Goal: Task Accomplishment & Management: Complete application form

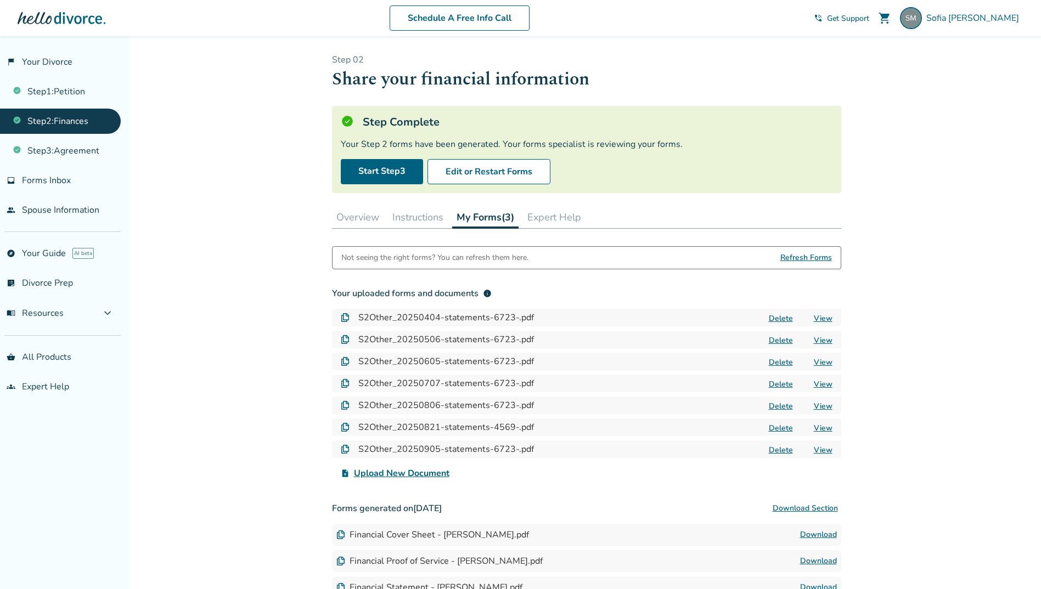
scroll to position [104, 0]
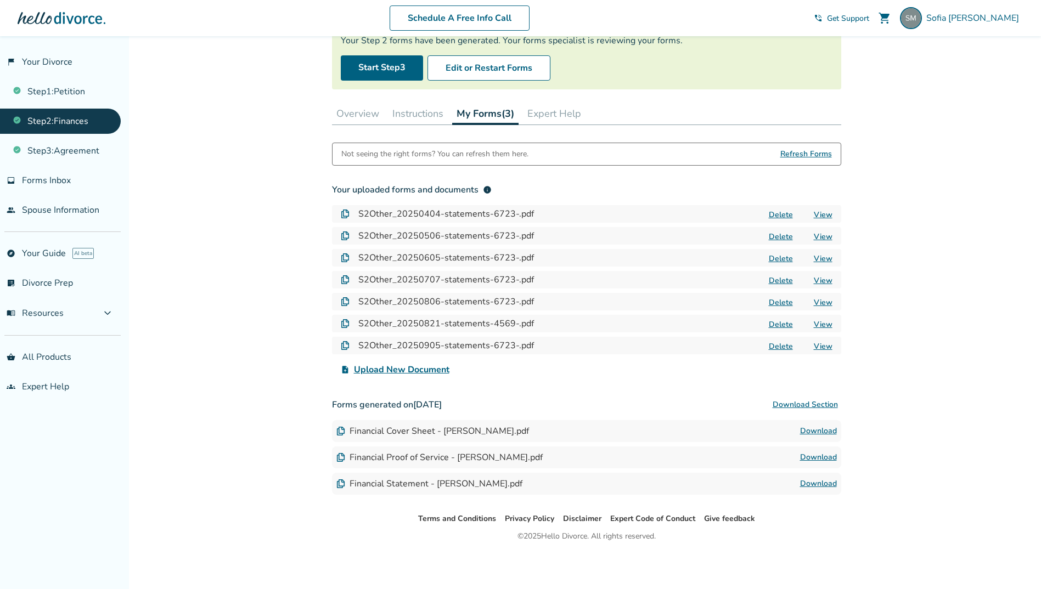
click at [823, 324] on link "View" at bounding box center [823, 324] width 19 height 10
click at [782, 214] on button "Delete" at bounding box center [781, 215] width 31 height 12
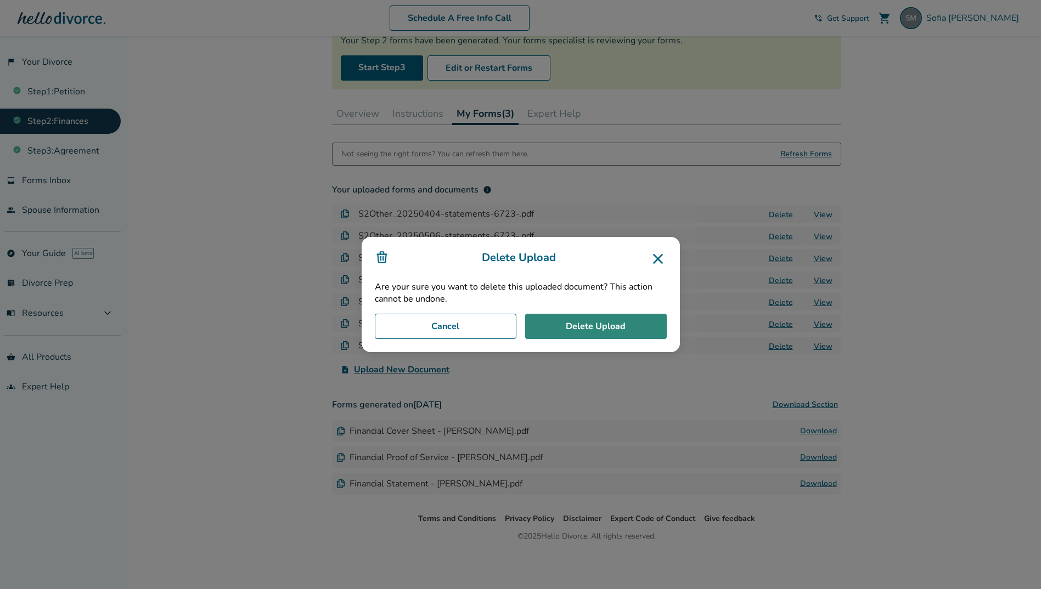
click at [612, 329] on button "Delete Upload" at bounding box center [596, 326] width 142 height 25
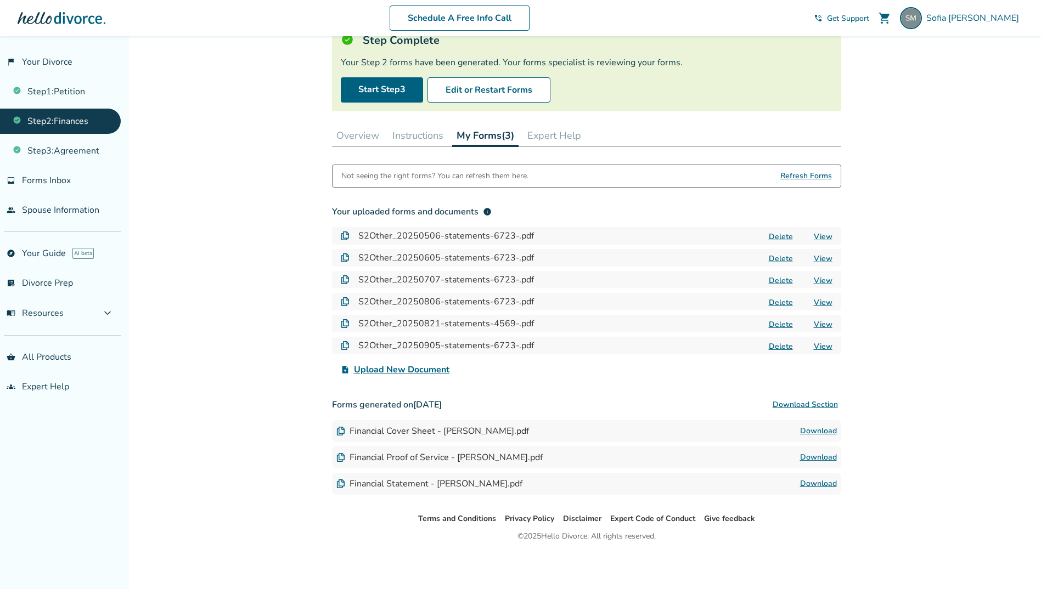
scroll to position [82, 0]
click at [774, 239] on button "Delete" at bounding box center [781, 237] width 31 height 12
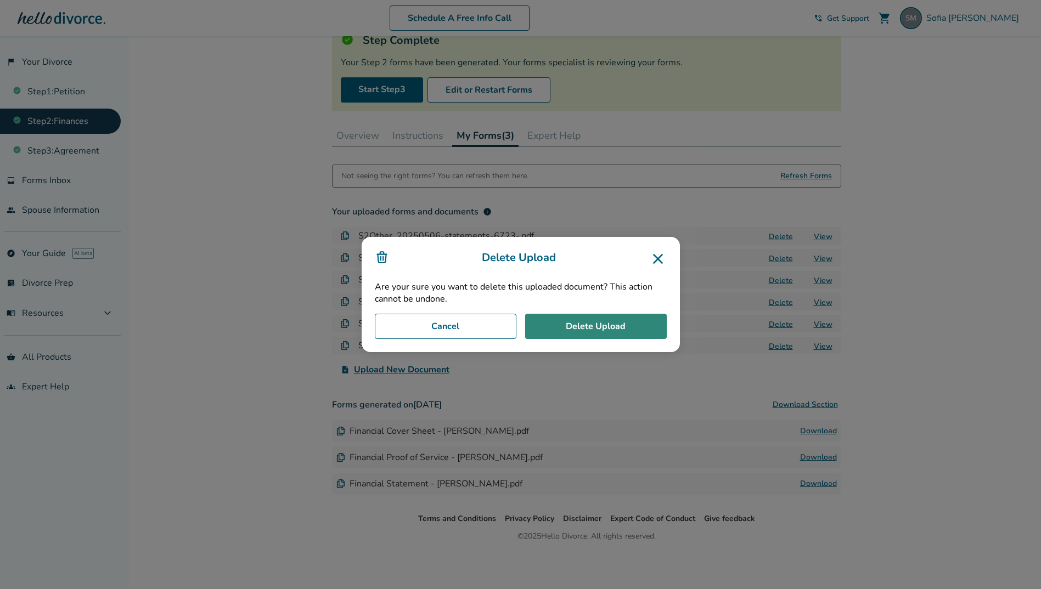
click at [644, 322] on button "Delete Upload" at bounding box center [596, 326] width 142 height 25
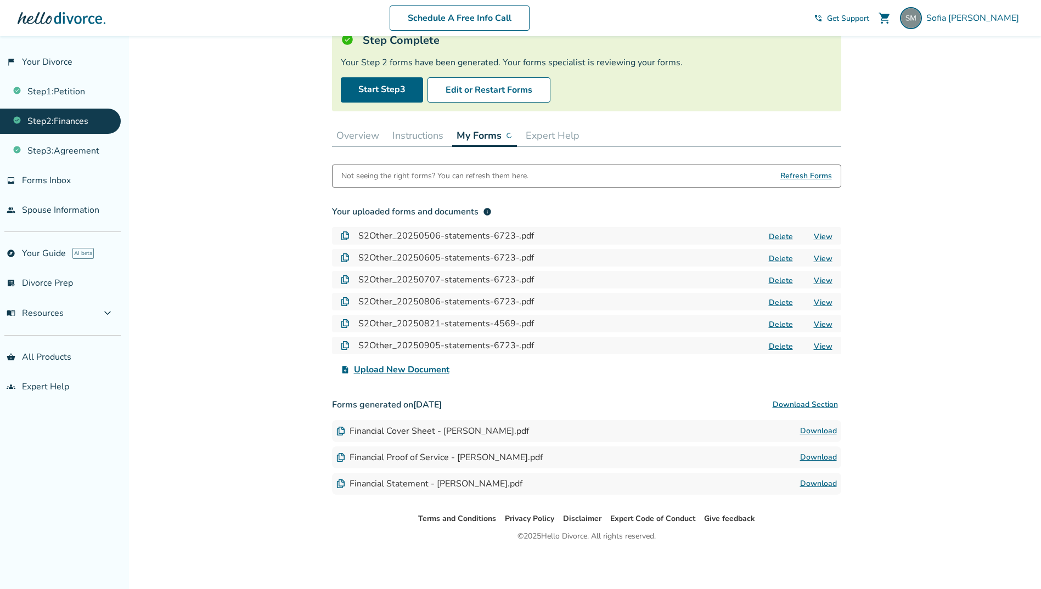
scroll to position [60, 0]
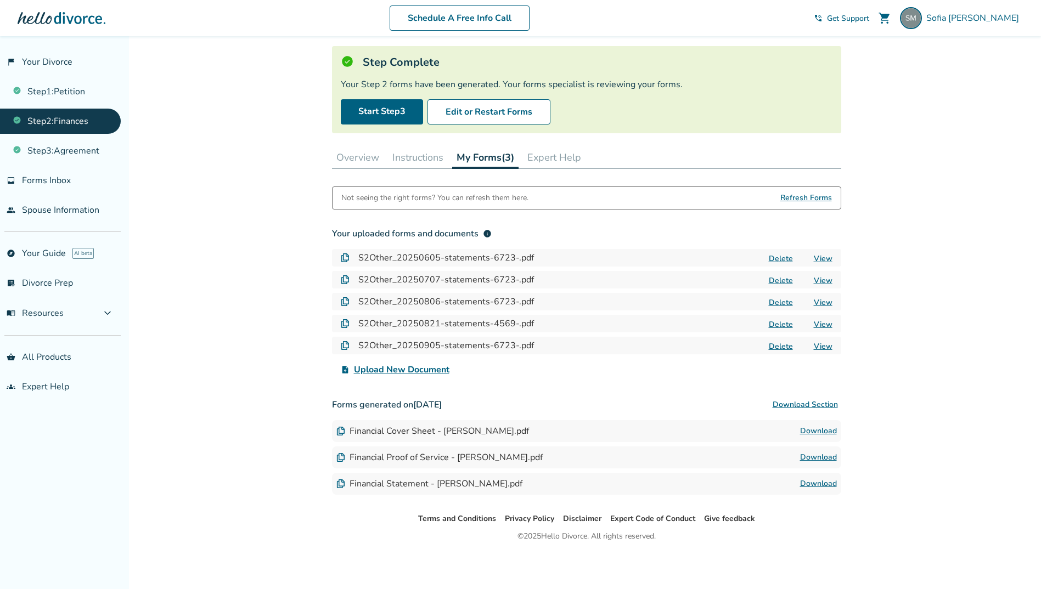
click at [770, 256] on button "Delete" at bounding box center [781, 259] width 31 height 12
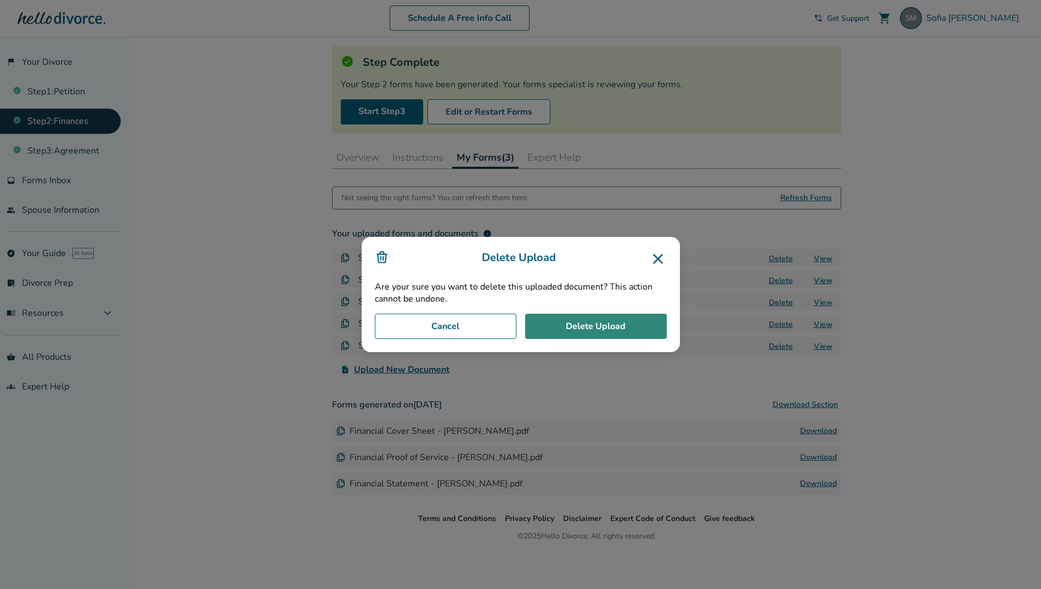
click at [650, 318] on button "Delete Upload" at bounding box center [596, 326] width 142 height 25
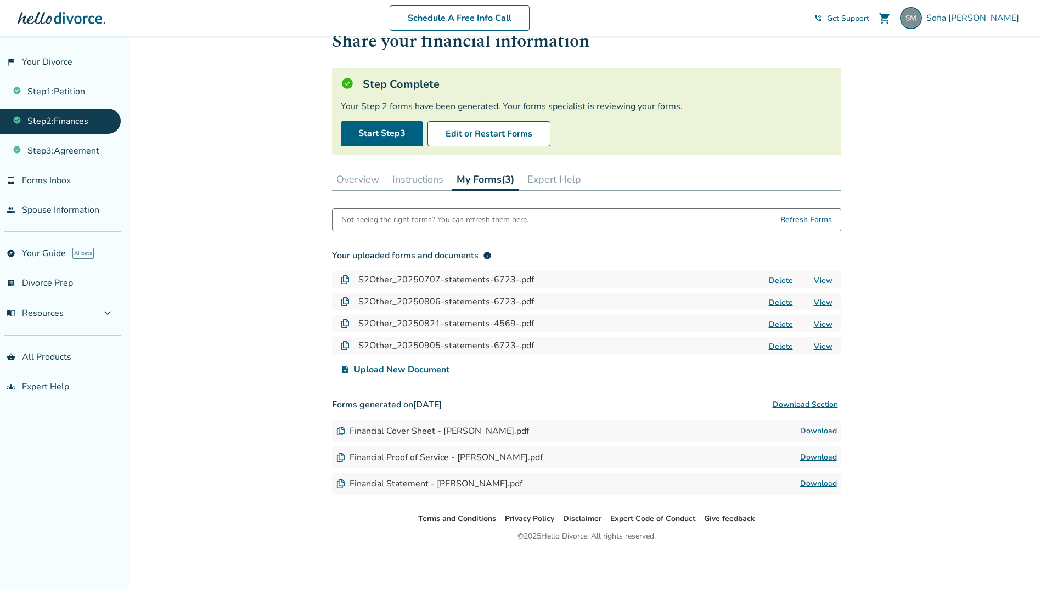
scroll to position [38, 0]
click at [784, 280] on button "Delete" at bounding box center [781, 281] width 31 height 12
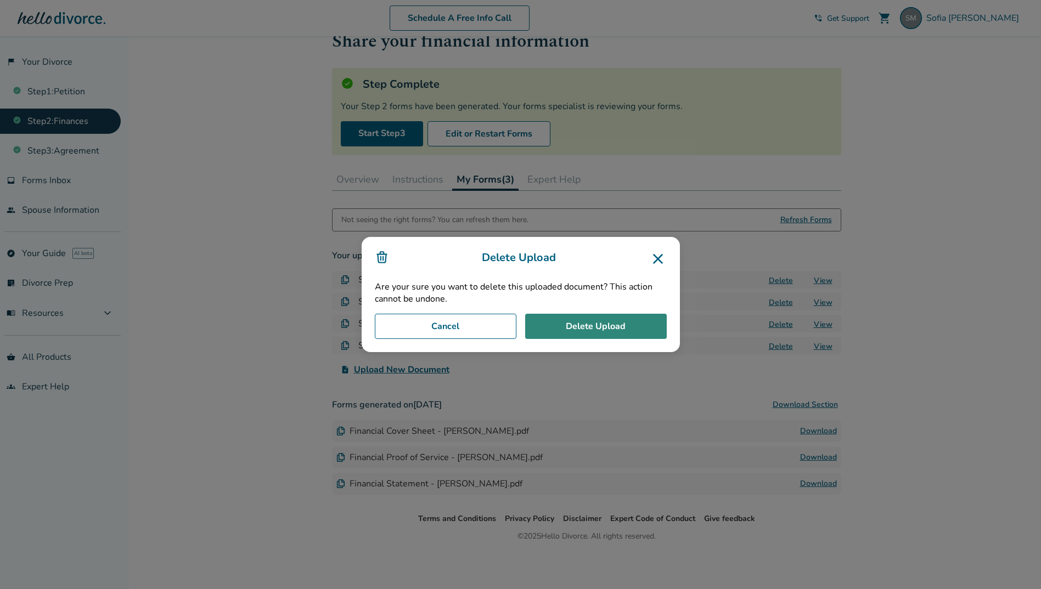
click at [639, 322] on button "Delete Upload" at bounding box center [596, 326] width 142 height 25
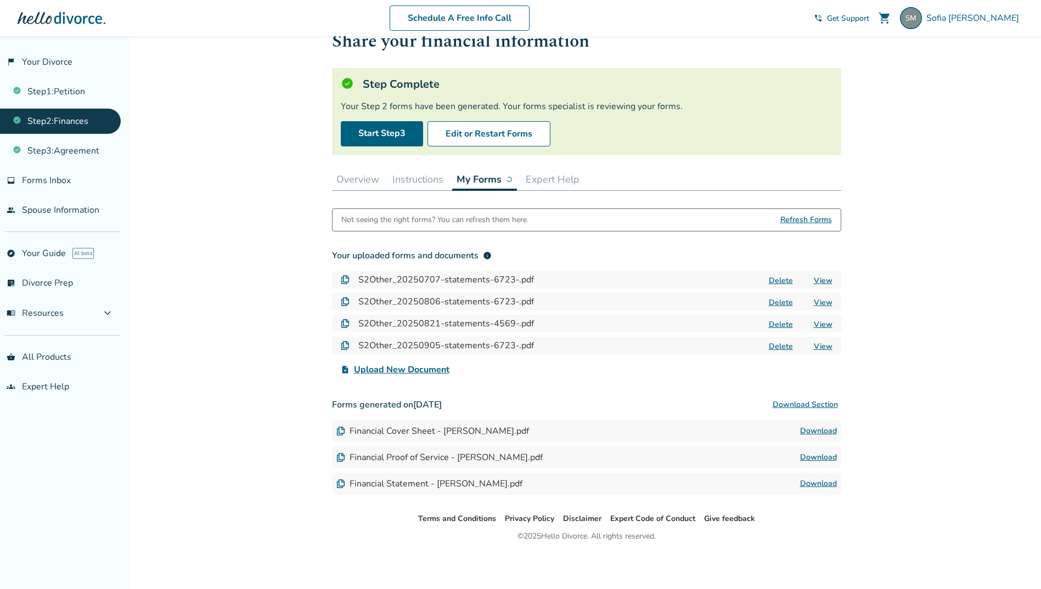
scroll to position [36, 0]
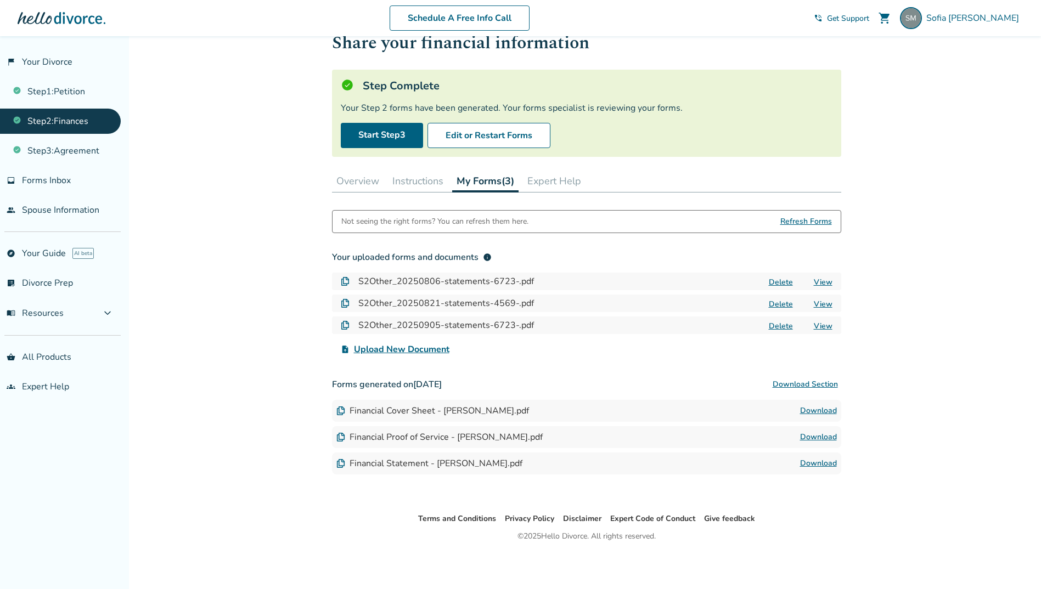
click at [785, 284] on button "Delete" at bounding box center [781, 283] width 31 height 12
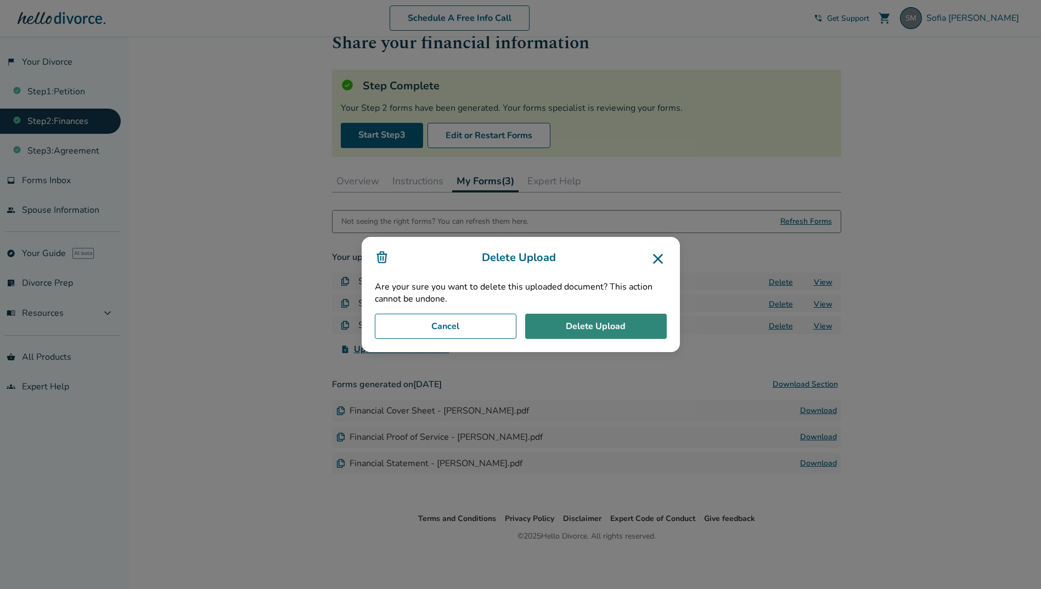
click at [647, 321] on button "Delete Upload" at bounding box center [596, 326] width 142 height 25
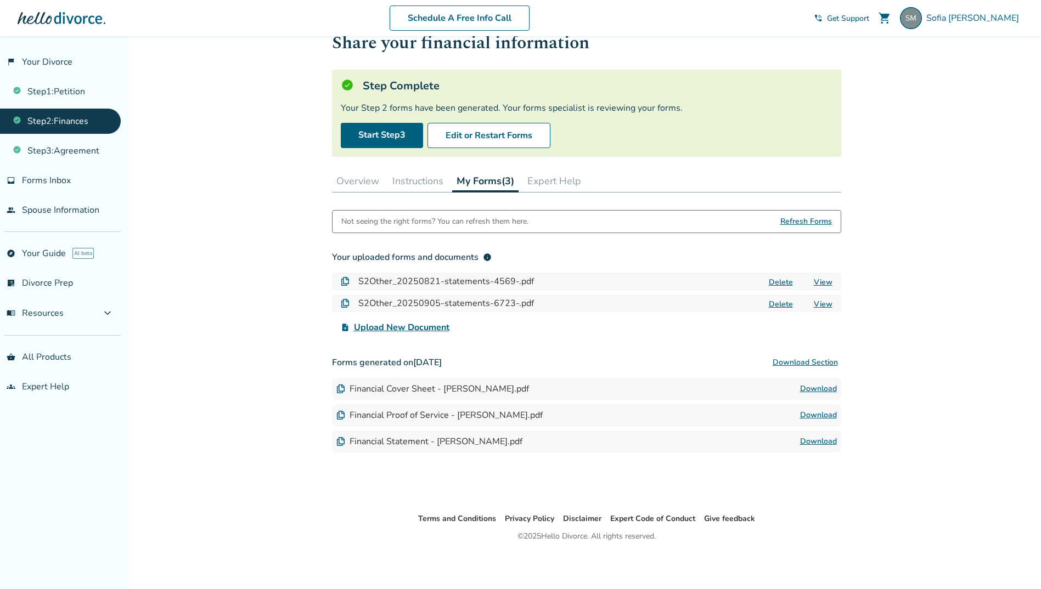
click at [790, 280] on button "Delete" at bounding box center [781, 283] width 31 height 12
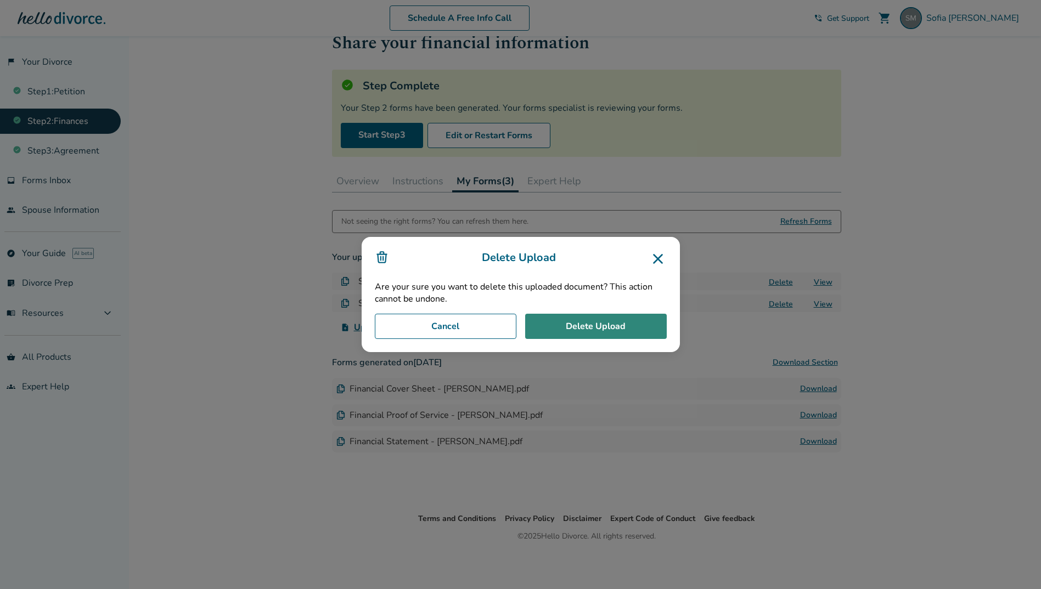
click at [616, 327] on button "Delete Upload" at bounding box center [596, 326] width 142 height 25
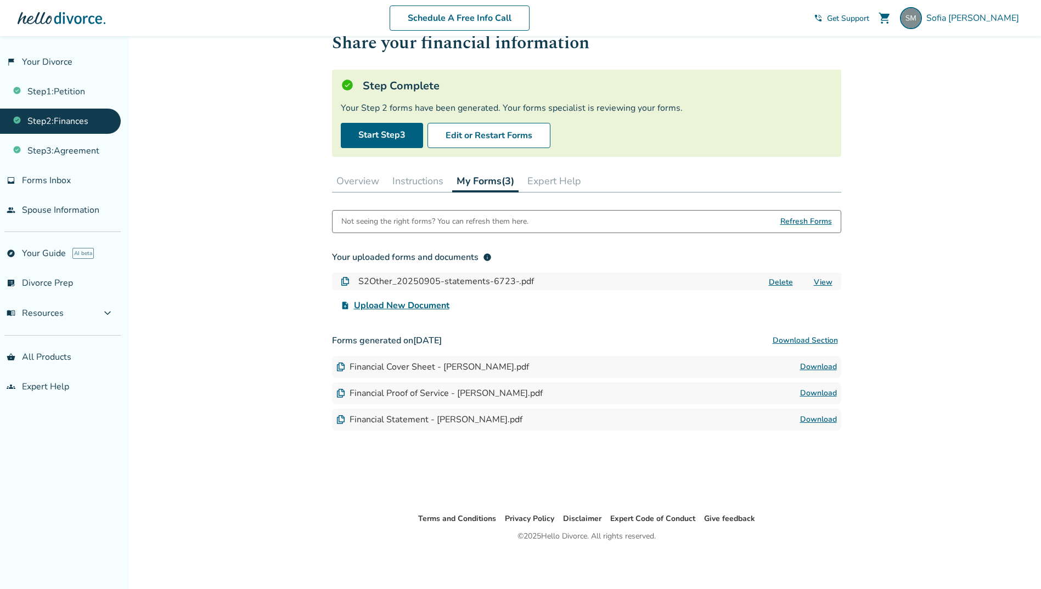
click at [786, 281] on button "Delete" at bounding box center [781, 283] width 31 height 12
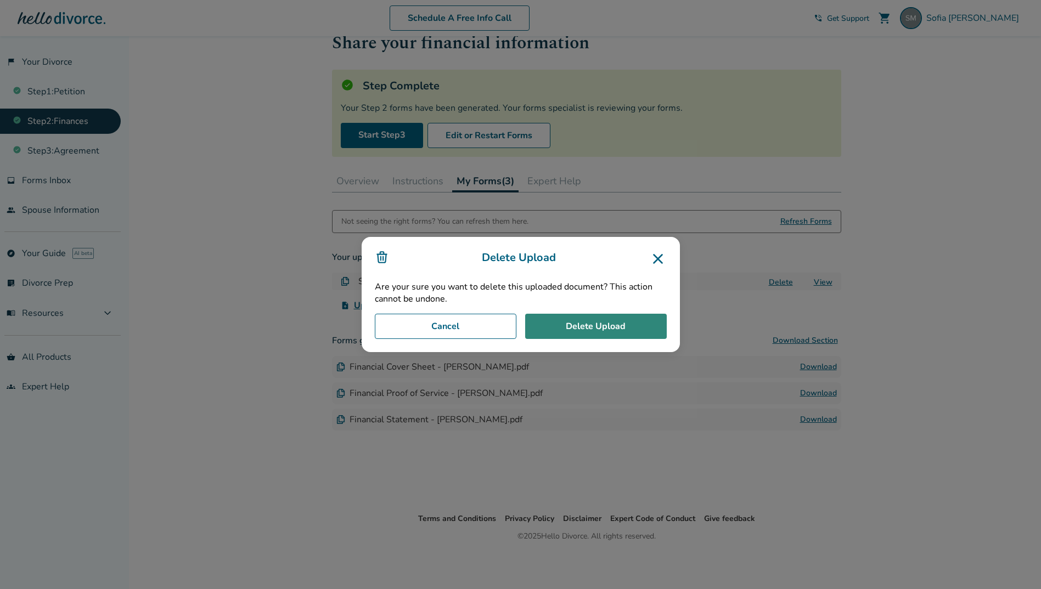
click at [612, 325] on button "Delete Upload" at bounding box center [596, 326] width 142 height 25
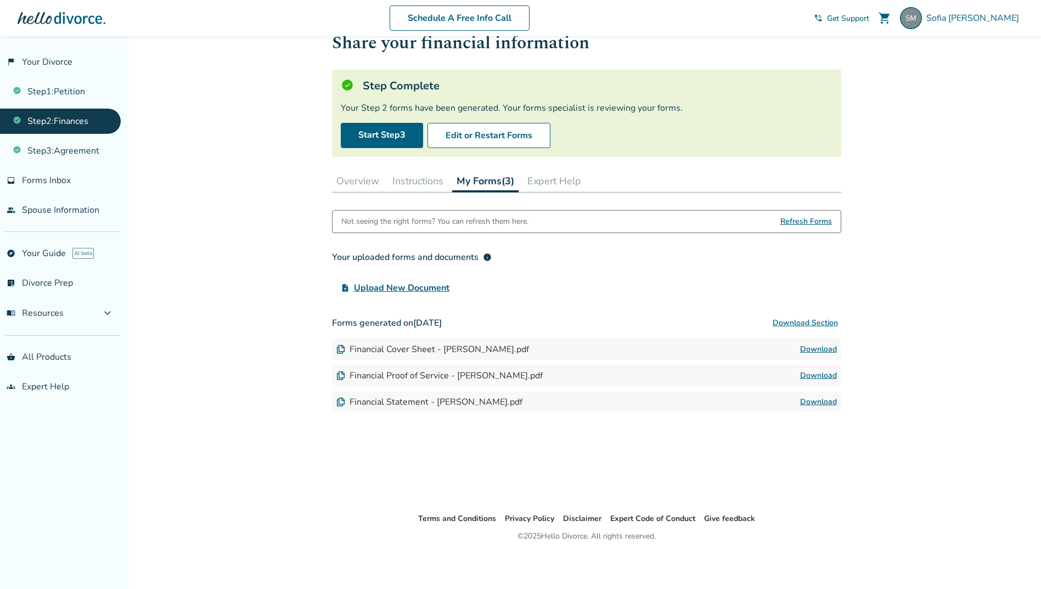
click at [383, 285] on span "Upload New Document" at bounding box center [401, 288] width 95 height 13
click at [0, 0] on input "upload_file Upload New Document" at bounding box center [0, 0] width 0 height 0
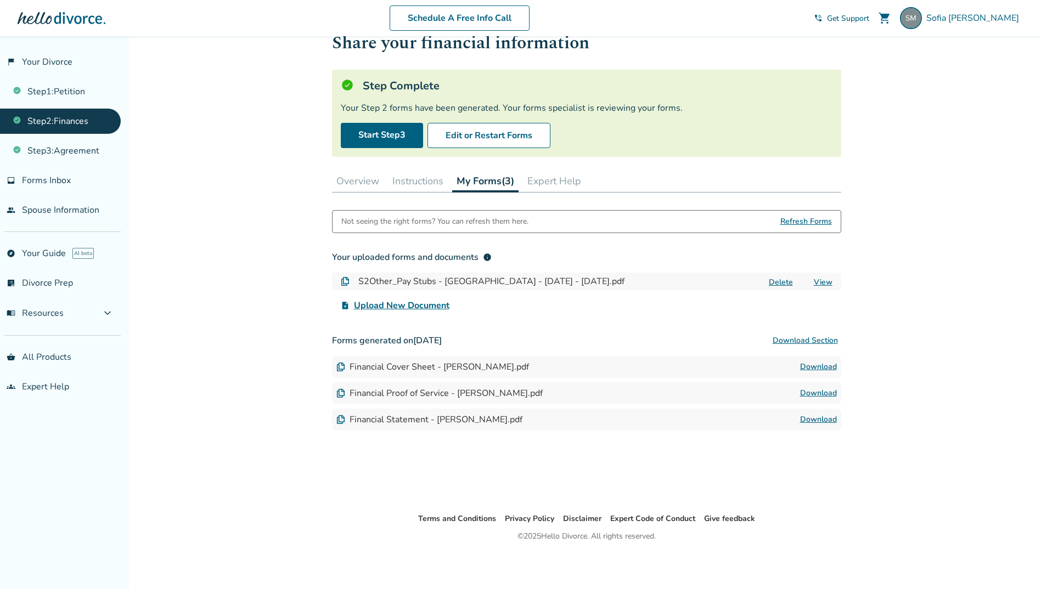
click at [824, 283] on link "View" at bounding box center [823, 282] width 19 height 10
click at [398, 302] on span "Upload New Document" at bounding box center [401, 305] width 95 height 13
click at [0, 0] on input "upload_file Upload New Document" at bounding box center [0, 0] width 0 height 0
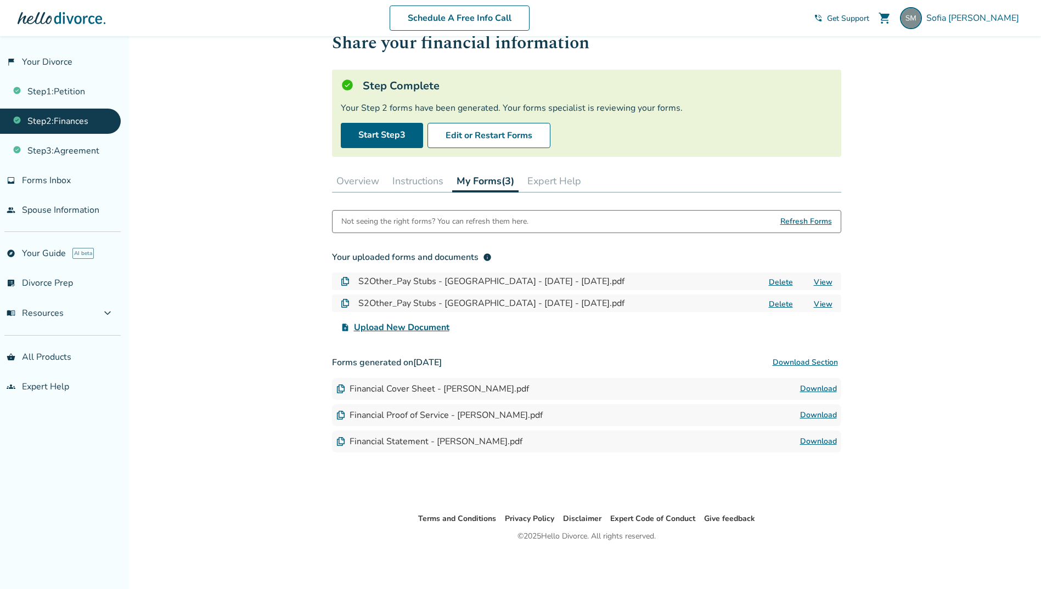
click at [376, 327] on span "Upload New Document" at bounding box center [401, 327] width 95 height 13
click at [0, 0] on input "upload_file Upload New Document" at bounding box center [0, 0] width 0 height 0
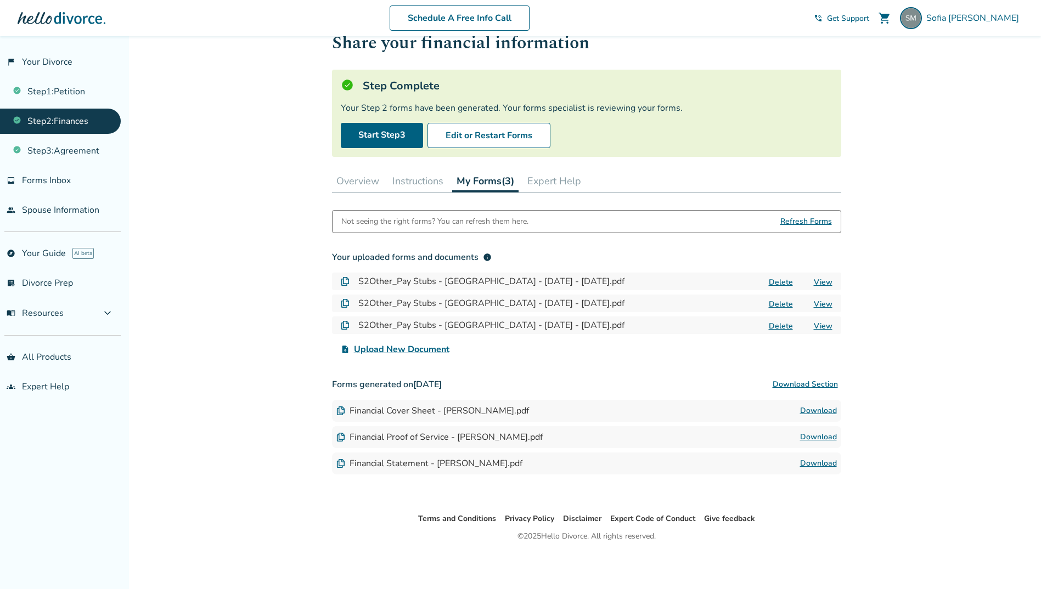
click at [416, 347] on span "Upload New Document" at bounding box center [401, 349] width 95 height 13
click at [0, 0] on input "upload_file Upload New Document" at bounding box center [0, 0] width 0 height 0
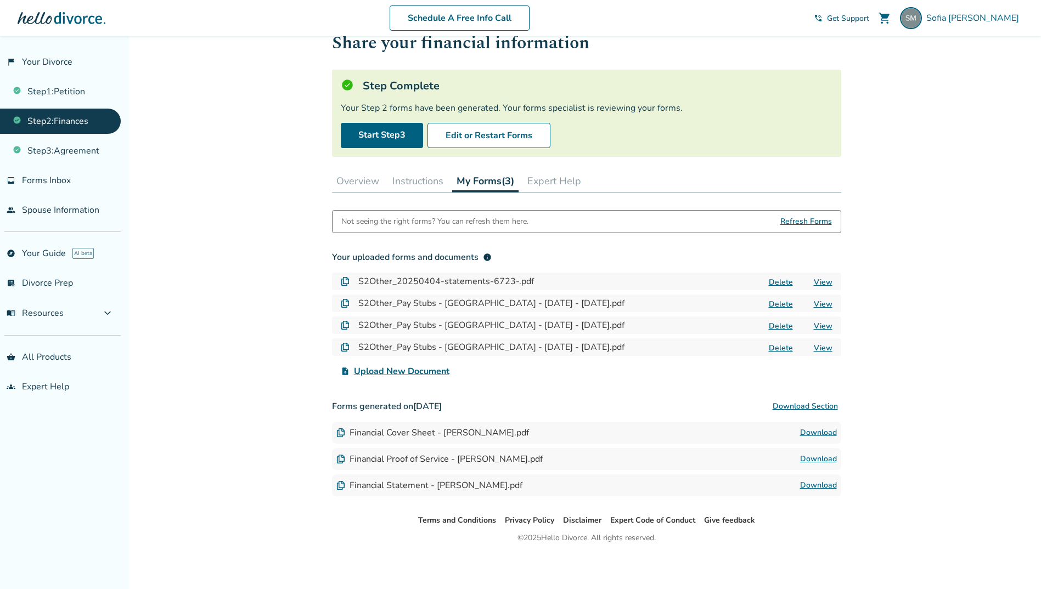
click at [421, 373] on span "Upload New Document" at bounding box center [401, 371] width 95 height 13
click at [0, 0] on input "upload_file Upload New Document" at bounding box center [0, 0] width 0 height 0
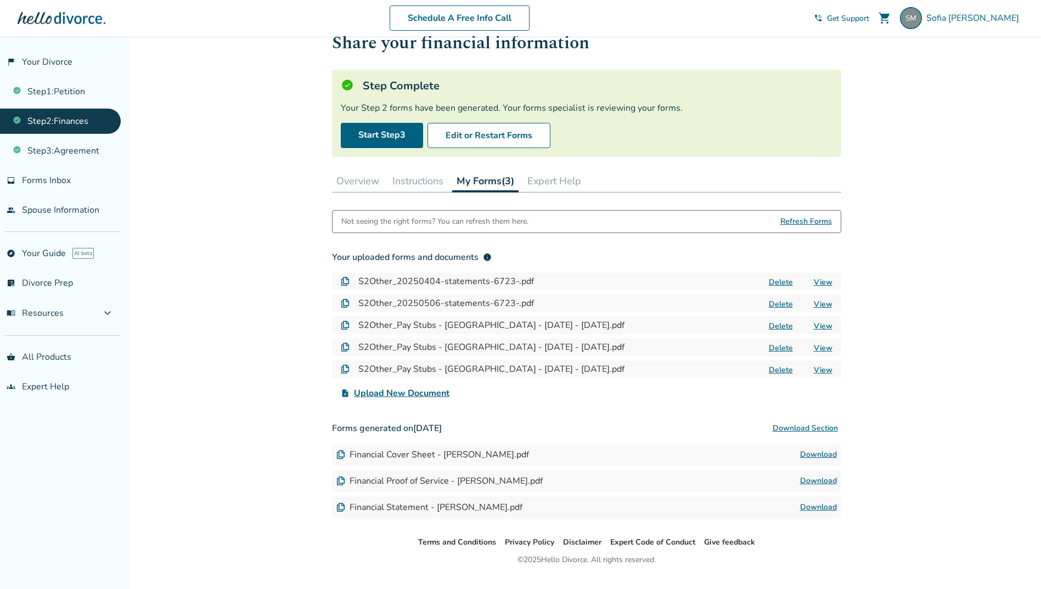
click at [428, 392] on span "Upload New Document" at bounding box center [401, 393] width 95 height 13
click at [0, 0] on input "upload_file Upload New Document" at bounding box center [0, 0] width 0 height 0
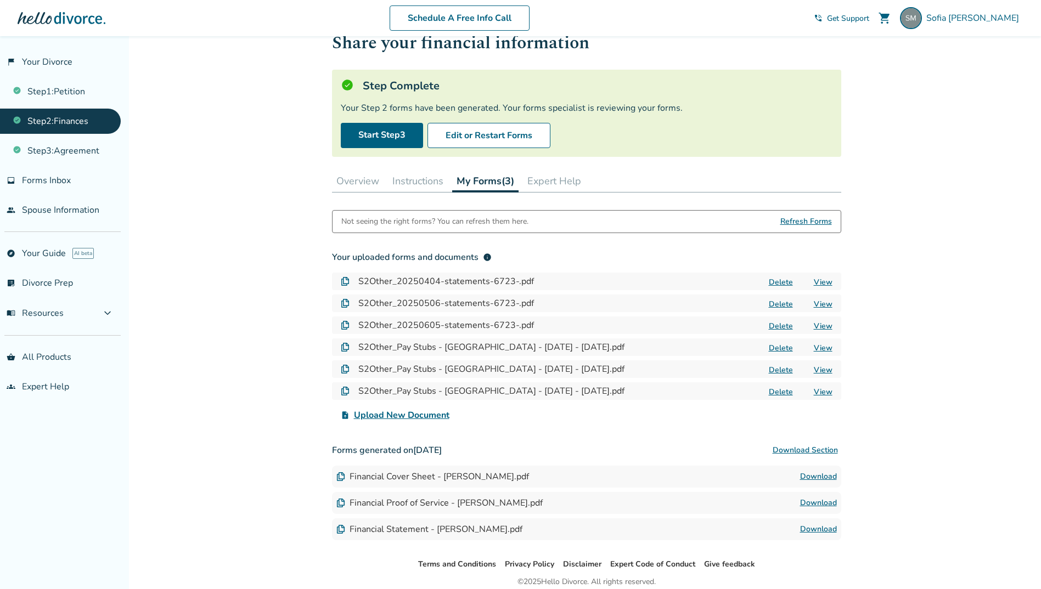
click at [422, 412] on span "Upload New Document" at bounding box center [401, 415] width 95 height 13
click at [0, 0] on input "upload_file Upload New Document" at bounding box center [0, 0] width 0 height 0
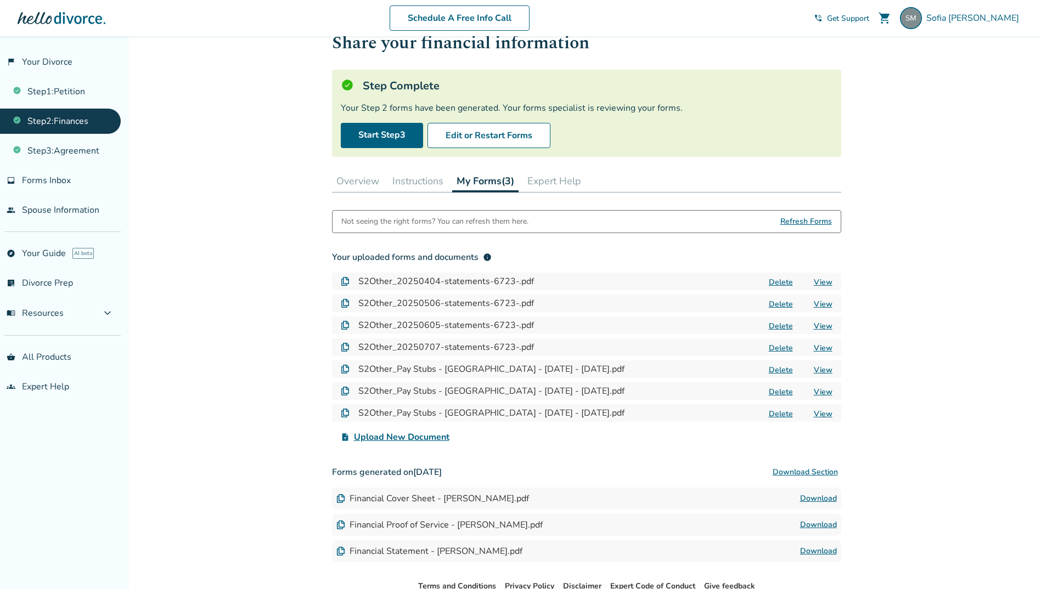
click at [426, 438] on span "Upload New Document" at bounding box center [401, 437] width 95 height 13
click at [0, 0] on input "upload_file Upload New Document" at bounding box center [0, 0] width 0 height 0
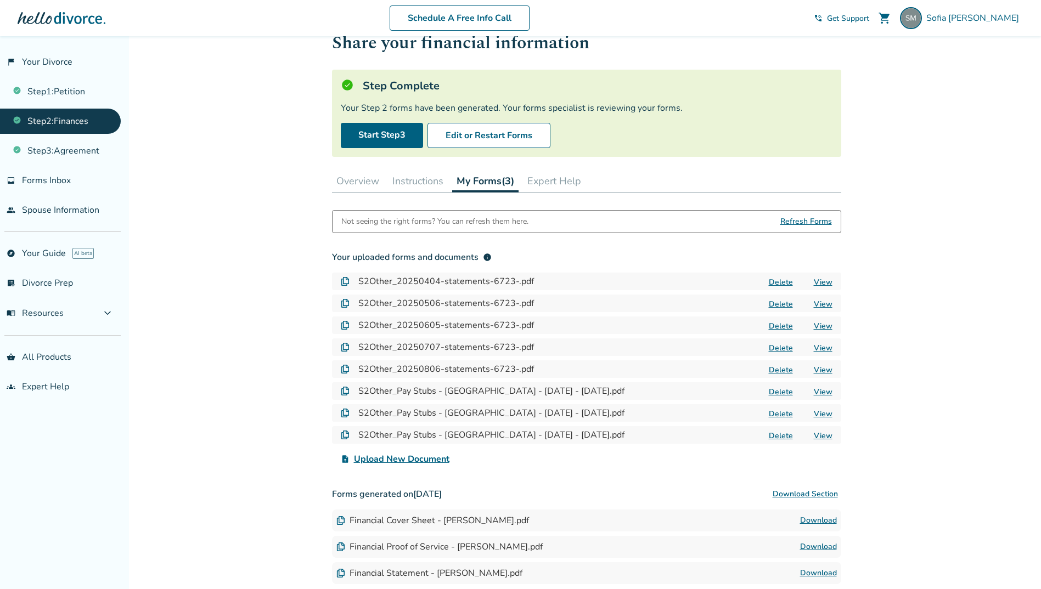
click at [429, 460] on span "Upload New Document" at bounding box center [401, 459] width 95 height 13
click at [0, 0] on input "upload_file Upload New Document" at bounding box center [0, 0] width 0 height 0
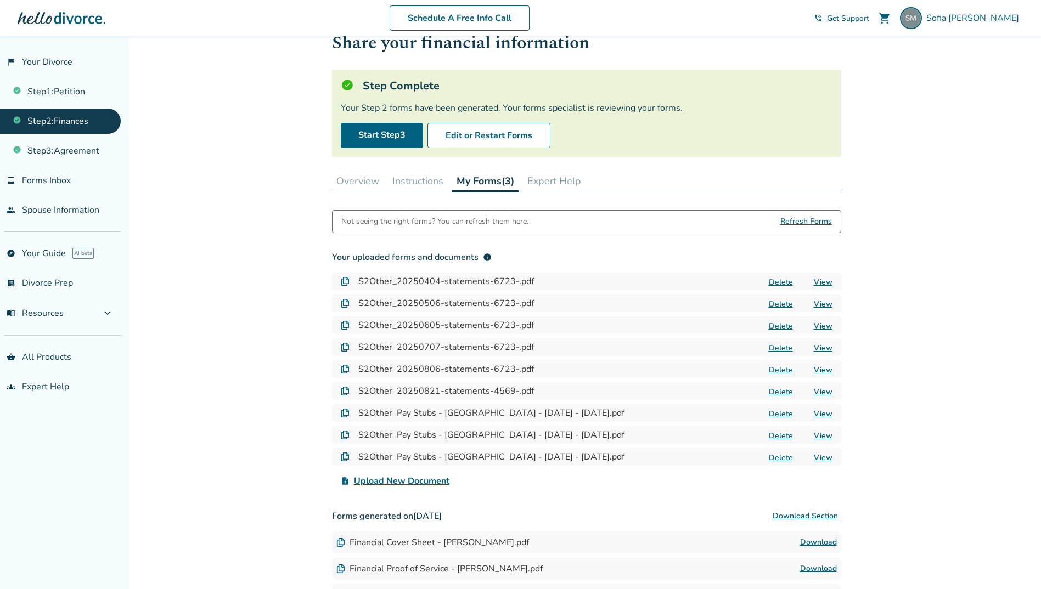
click at [418, 482] on span "Upload New Document" at bounding box center [401, 481] width 95 height 13
click at [0, 0] on input "upload_file Upload New Document" at bounding box center [0, 0] width 0 height 0
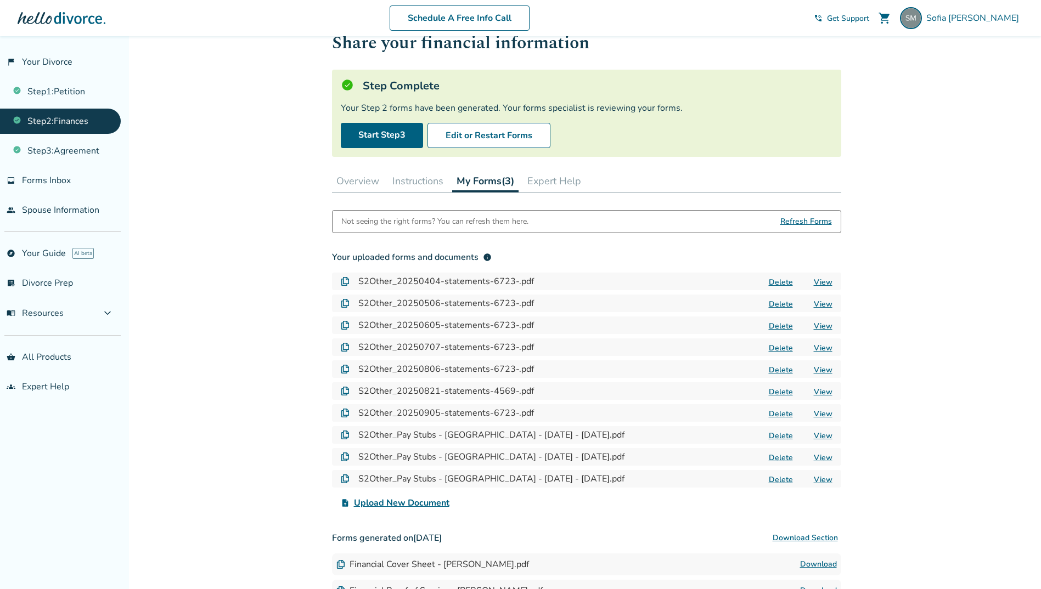
click at [825, 280] on link "View" at bounding box center [823, 282] width 19 height 10
